Goal: Navigation & Orientation: Find specific page/section

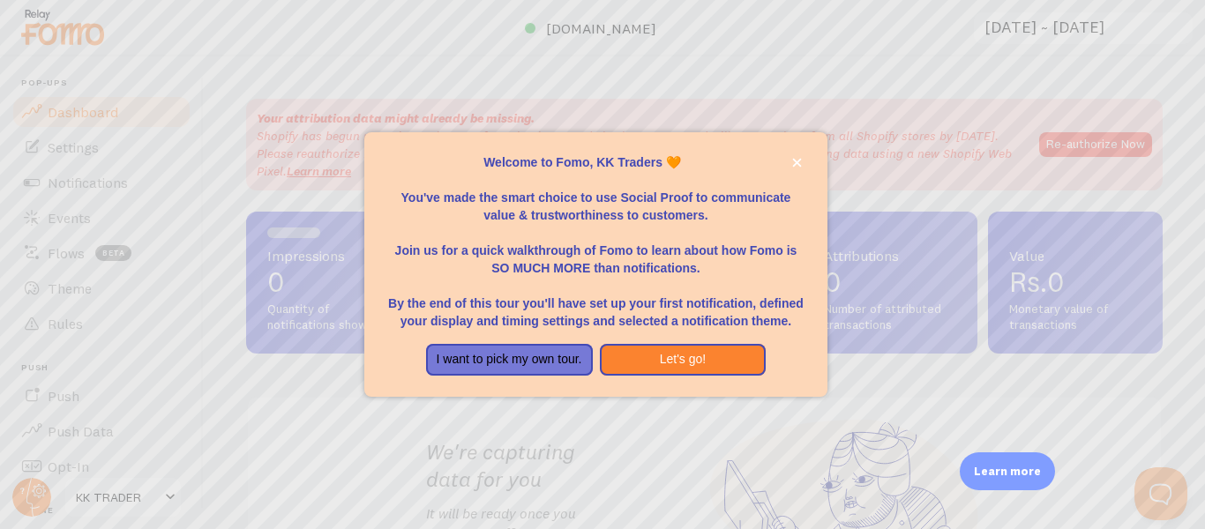
click at [630, 415] on div at bounding box center [602, 264] width 1205 height 529
click at [566, 350] on button "I want to pick my own tour." at bounding box center [509, 360] width 167 height 32
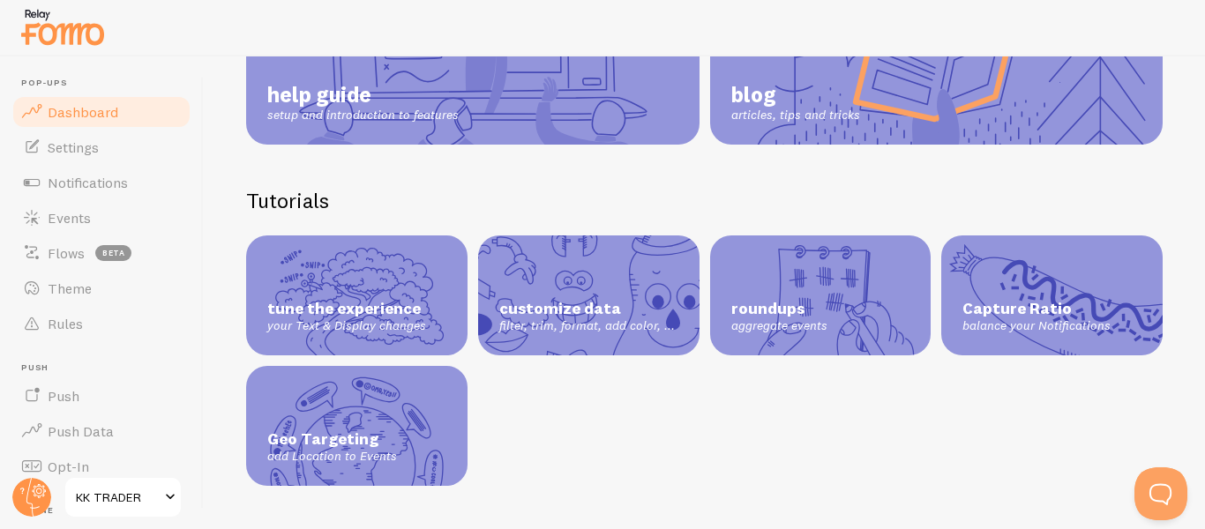
click at [92, 104] on span "Dashboard" at bounding box center [83, 112] width 71 height 18
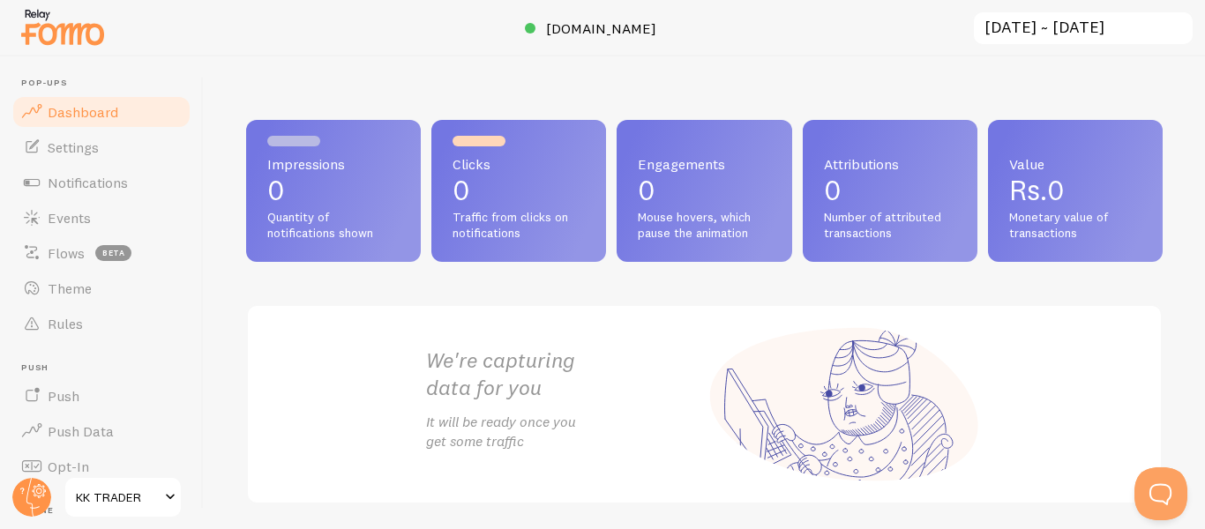
click at [1188, 89] on div "Impressions 0 Quantity of notifications shown Clicks 0 Traffic from clicks on n…" at bounding box center [704, 292] width 1001 height 473
click at [65, 156] on link "Settings" at bounding box center [102, 147] width 182 height 35
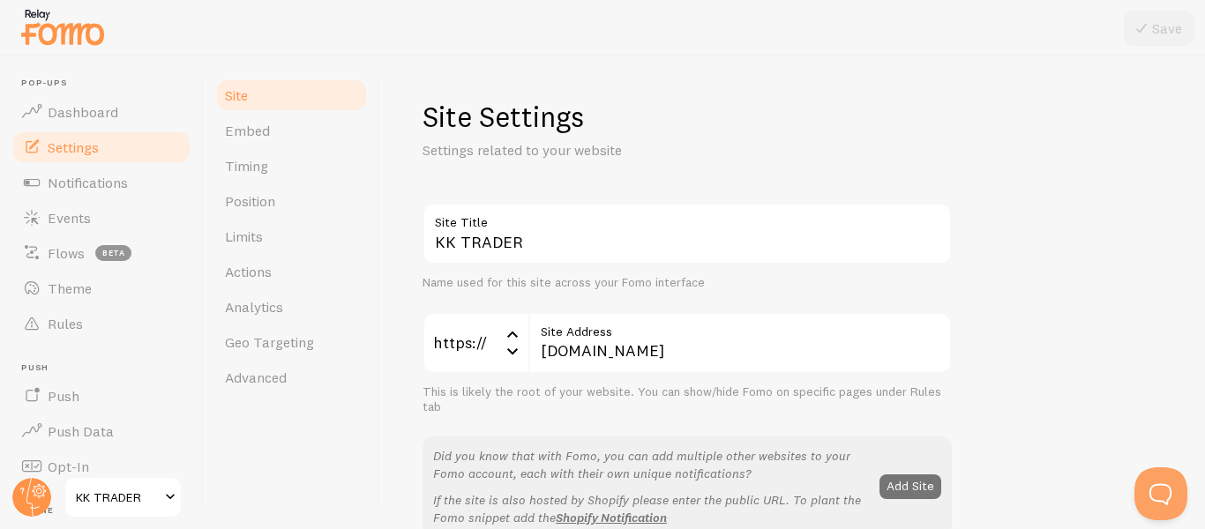
click at [161, 488] on span at bounding box center [170, 497] width 21 height 21
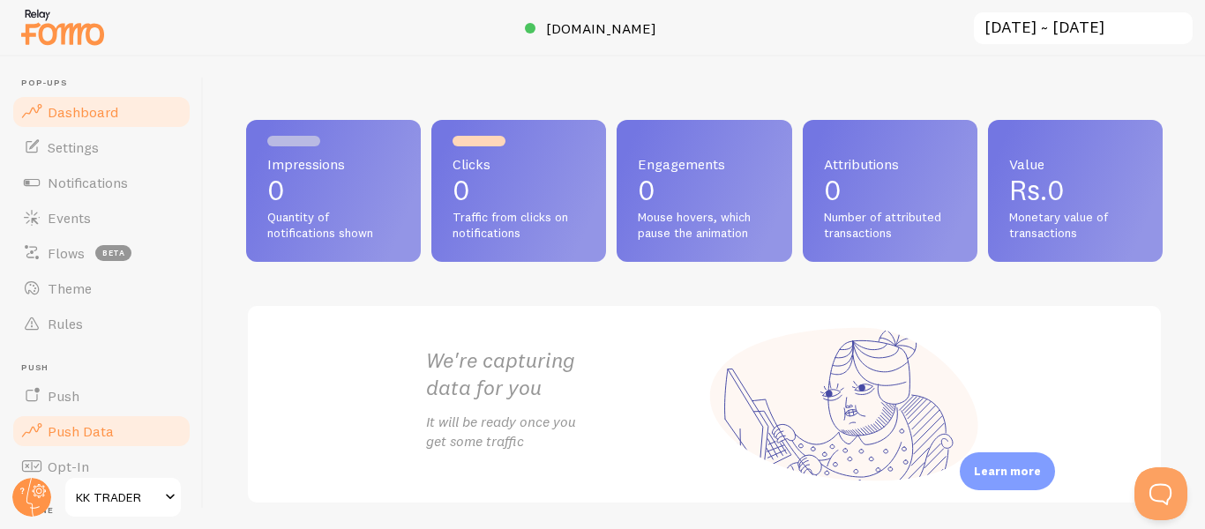
scroll to position [235, 0]
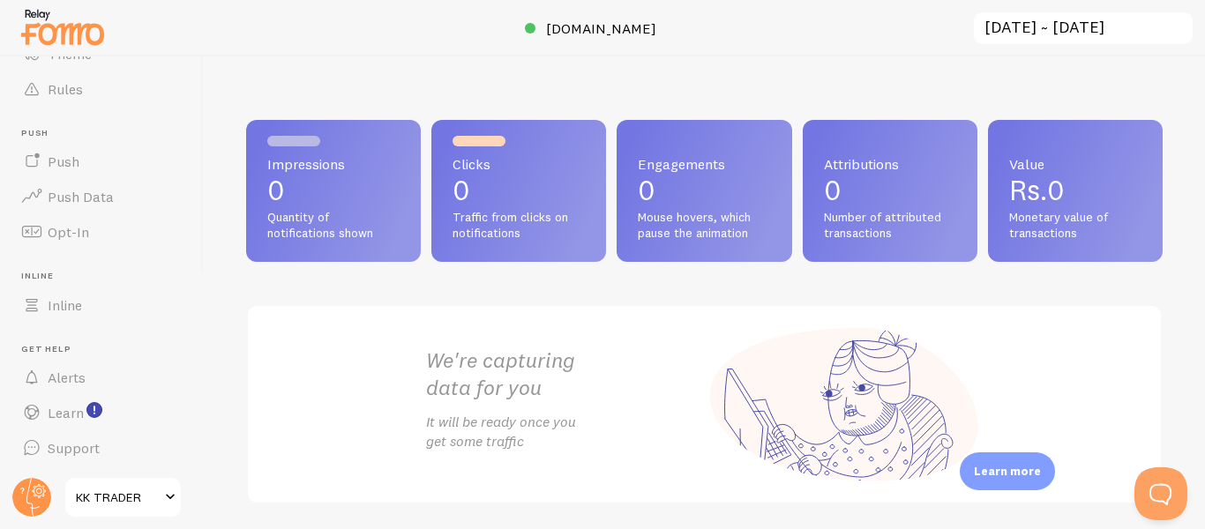
click at [169, 495] on span at bounding box center [170, 497] width 21 height 21
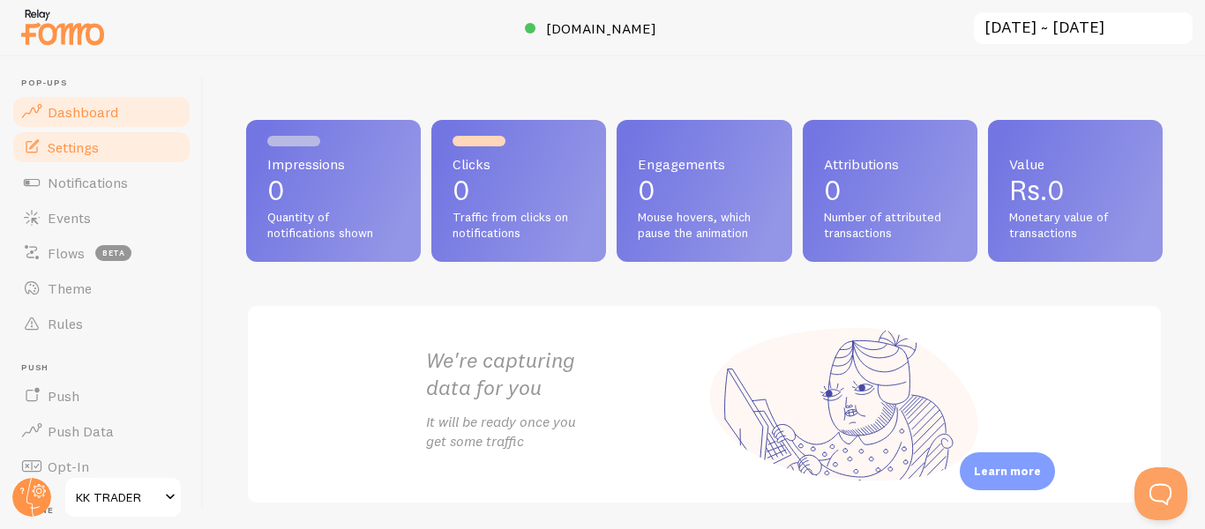
click at [42, 156] on link "Settings" at bounding box center [102, 147] width 182 height 35
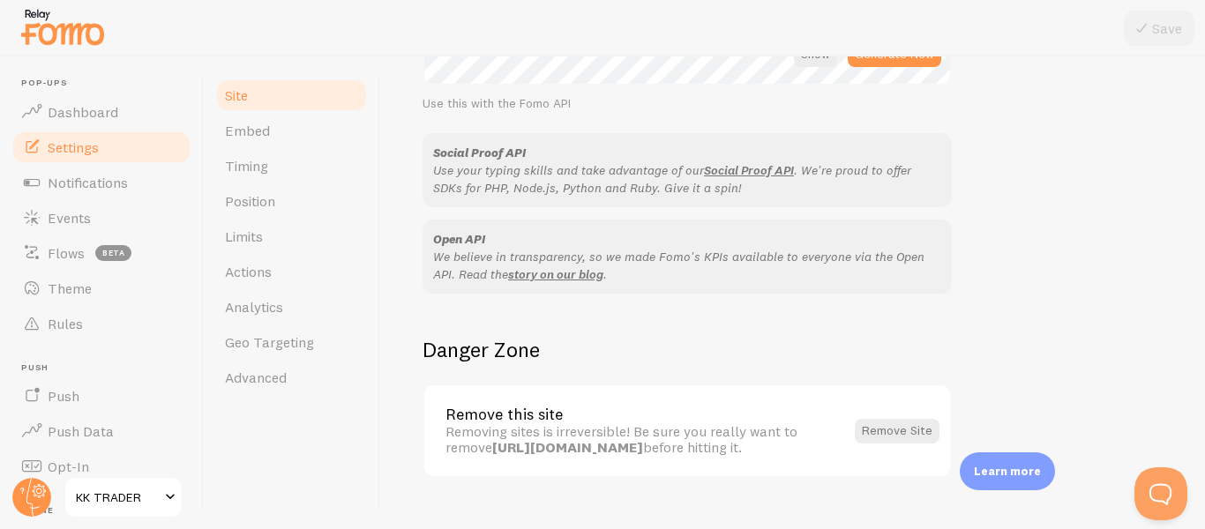
scroll to position [1136, 0]
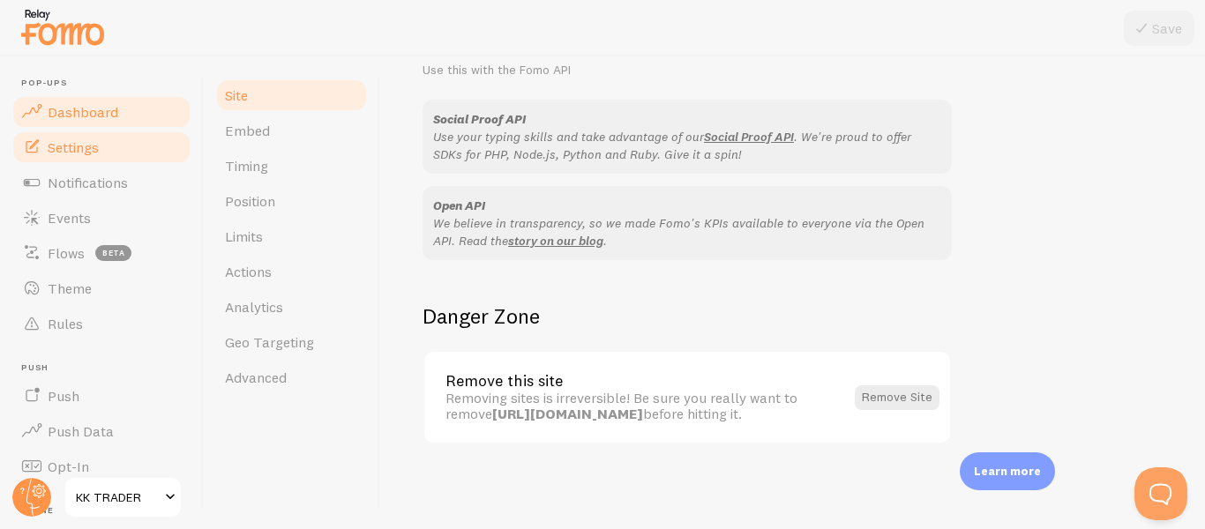
click at [88, 112] on span "Dashboard" at bounding box center [83, 112] width 71 height 18
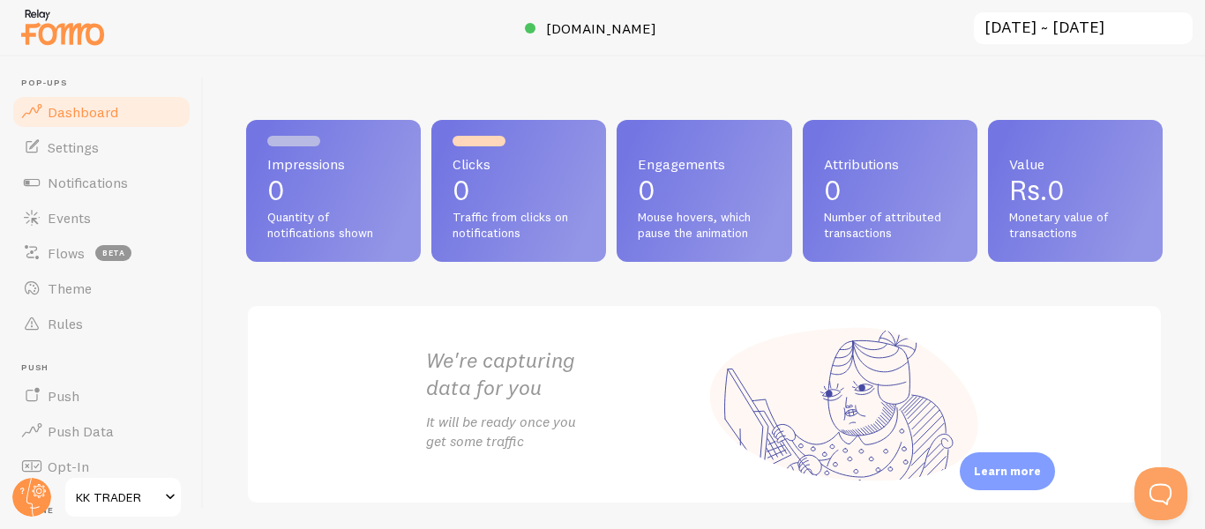
click at [45, 21] on img at bounding box center [63, 26] width 88 height 45
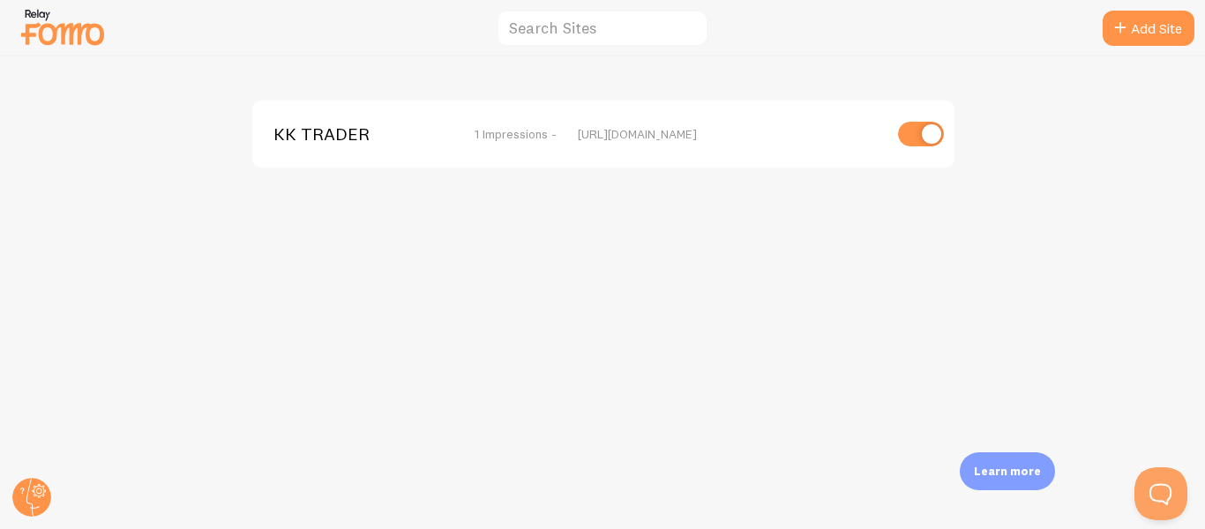
click at [45, 25] on img at bounding box center [63, 26] width 88 height 45
